Goal: Navigation & Orientation: Find specific page/section

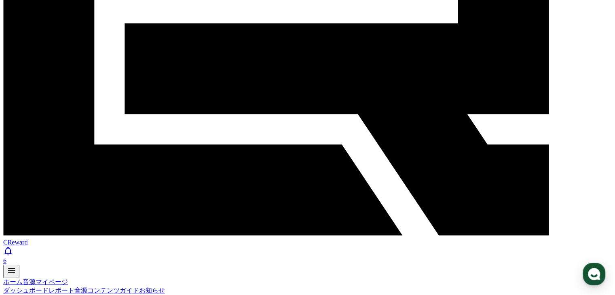
scroll to position [252, 0]
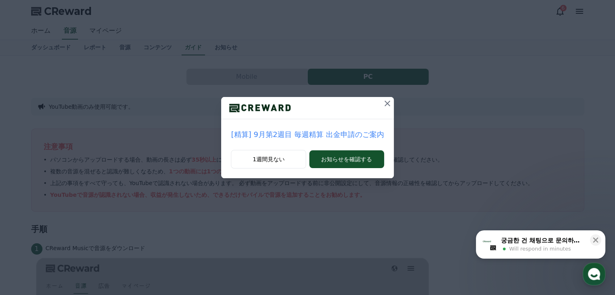
click at [385, 103] on icon at bounding box center [388, 104] width 6 height 6
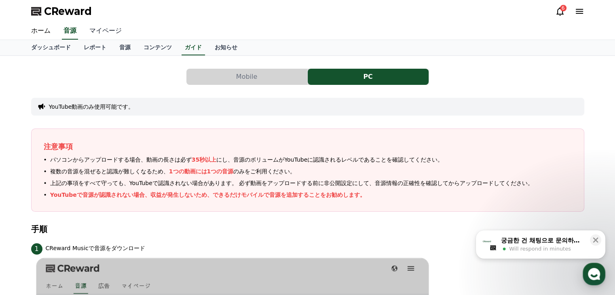
click at [99, 34] on link "マイページ" at bounding box center [105, 31] width 45 height 17
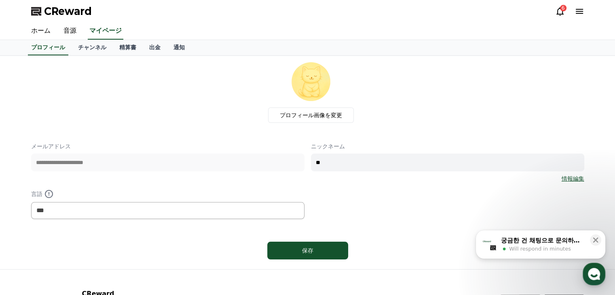
click at [581, 11] on icon at bounding box center [579, 11] width 7 height 5
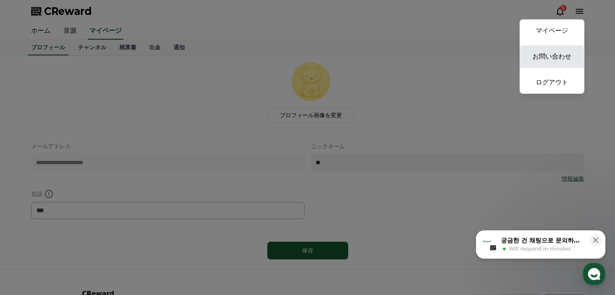
click at [555, 55] on link "お問い合わせ" at bounding box center [552, 56] width 65 height 23
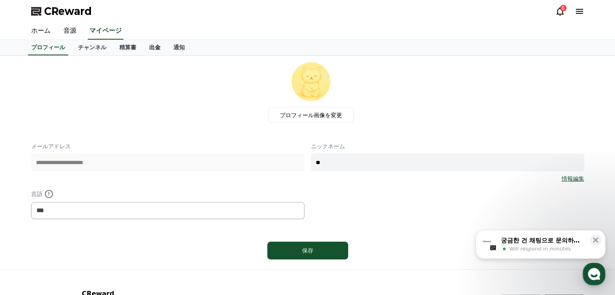
click at [143, 50] on link "出金" at bounding box center [155, 47] width 24 height 15
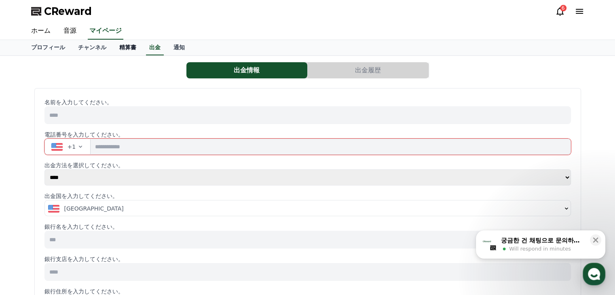
click at [114, 50] on link "精算書" at bounding box center [128, 47] width 30 height 15
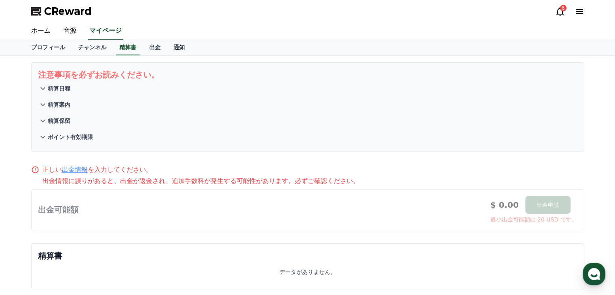
click at [167, 49] on link "通知" at bounding box center [179, 47] width 24 height 15
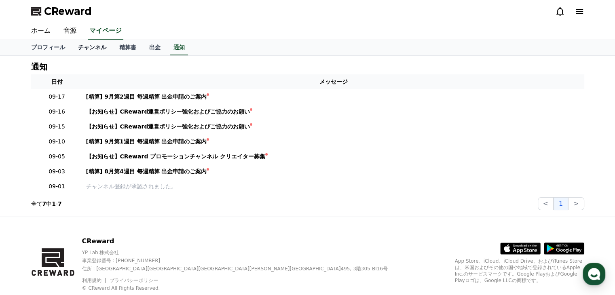
click at [77, 45] on link "チャンネル" at bounding box center [92, 47] width 41 height 15
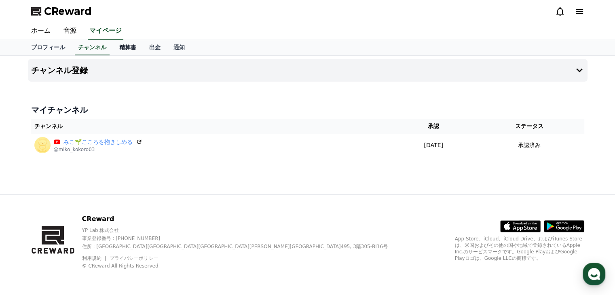
click at [113, 46] on link "精算書" at bounding box center [128, 47] width 30 height 15
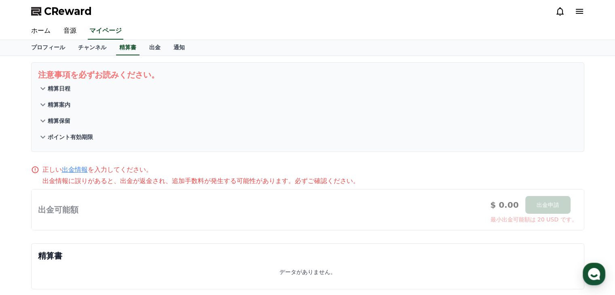
click at [40, 103] on icon at bounding box center [43, 105] width 10 height 10
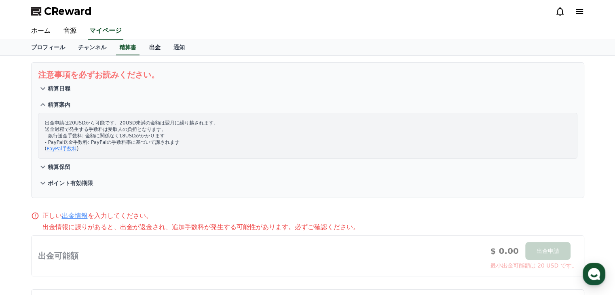
click at [143, 45] on link "出金" at bounding box center [155, 47] width 24 height 15
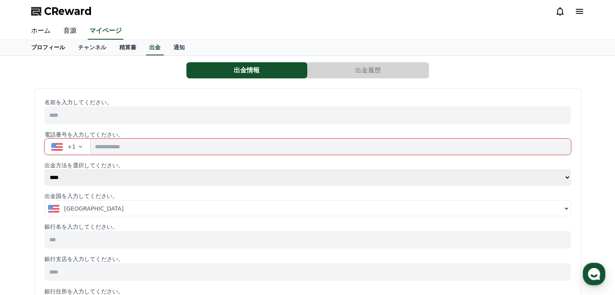
click at [43, 47] on link "プロフィール" at bounding box center [48, 47] width 47 height 15
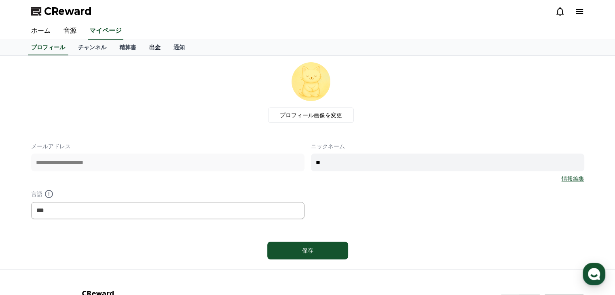
click at [143, 47] on link "出金" at bounding box center [155, 47] width 24 height 15
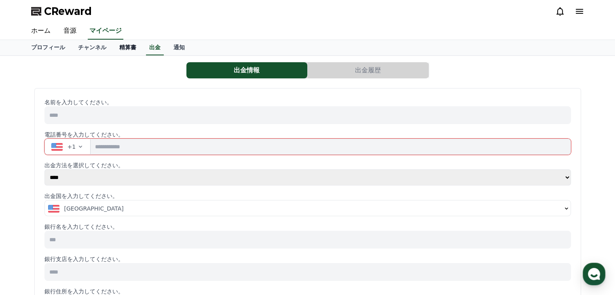
click at [113, 47] on link "精算書" at bounding box center [128, 47] width 30 height 15
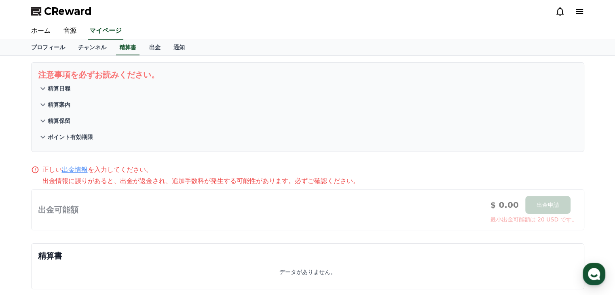
click at [577, 13] on icon at bounding box center [580, 11] width 10 height 10
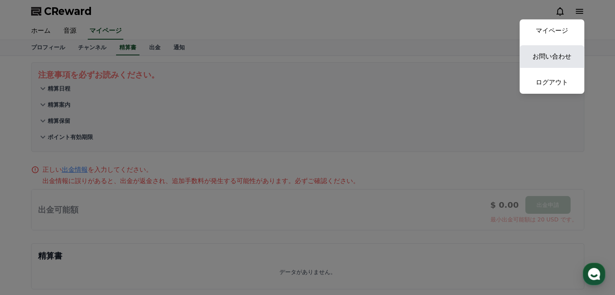
click at [558, 55] on link "お問い合わせ" at bounding box center [552, 56] width 65 height 23
